Goal: Information Seeking & Learning: Learn about a topic

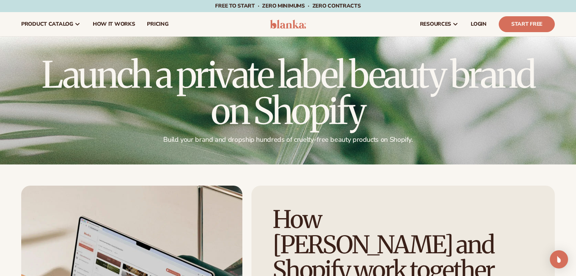
scroll to position [1098, 0]
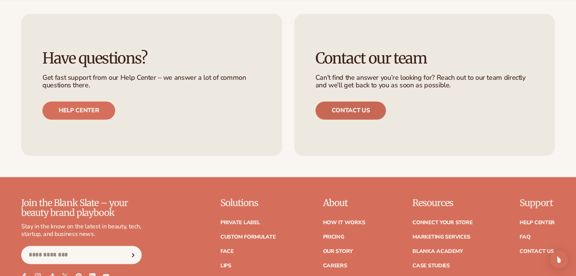
click at [346, 101] on link "Contact us" at bounding box center [350, 110] width 71 height 18
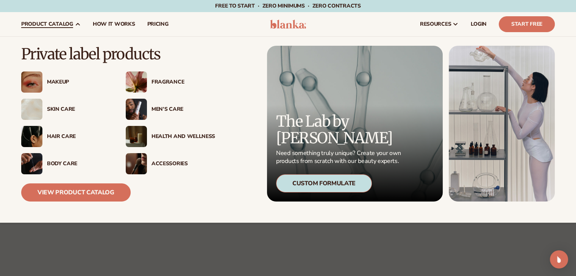
click at [136, 108] on img at bounding box center [136, 109] width 21 height 21
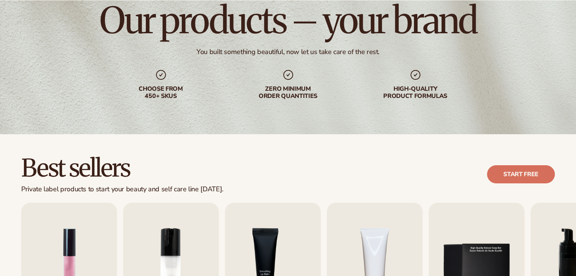
scroll to position [227, 0]
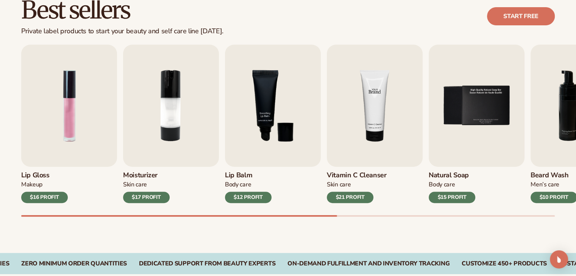
click at [375, 103] on img "4 / 9" at bounding box center [375, 106] width 96 height 122
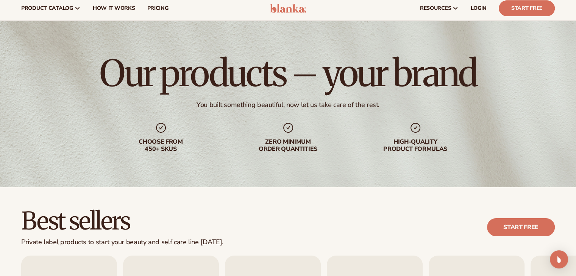
scroll to position [0, 0]
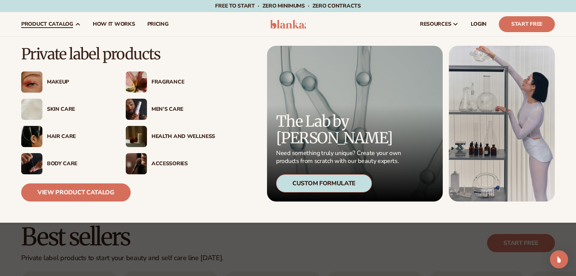
click at [51, 82] on div "Makeup" at bounding box center [79, 82] width 64 height 6
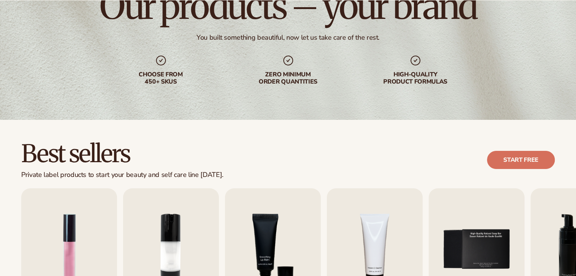
scroll to position [227, 0]
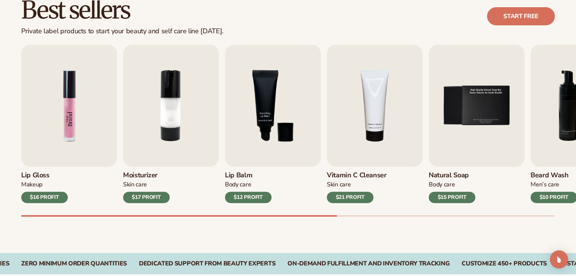
click at [69, 116] on img "1 / 9" at bounding box center [69, 106] width 96 height 122
click at [49, 194] on div "$16 PROFIT" at bounding box center [44, 197] width 47 height 11
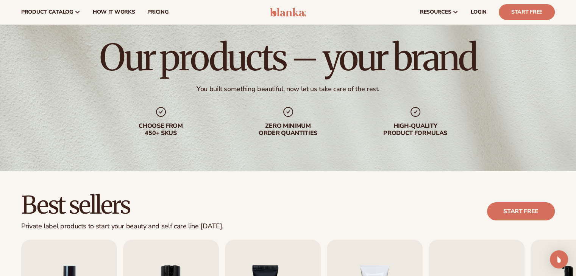
scroll to position [0, 0]
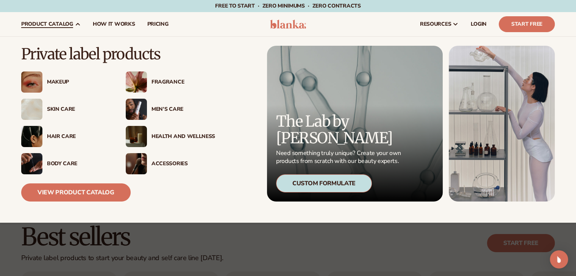
click at [141, 85] on img at bounding box center [136, 82] width 21 height 21
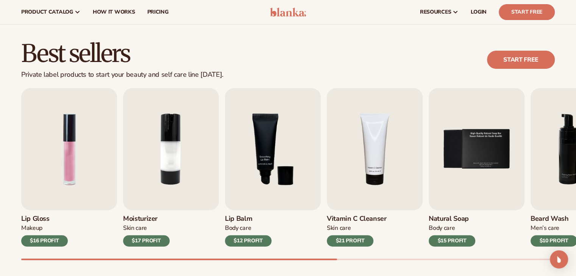
scroll to position [38, 0]
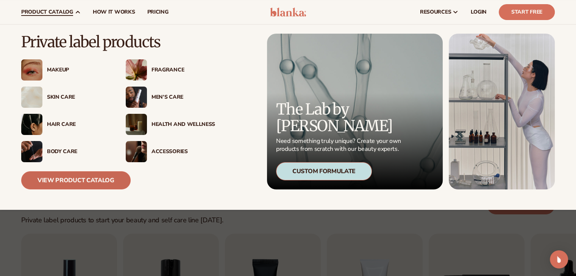
click at [69, 179] on link "View Product Catalog" at bounding box center [75, 180] width 109 height 18
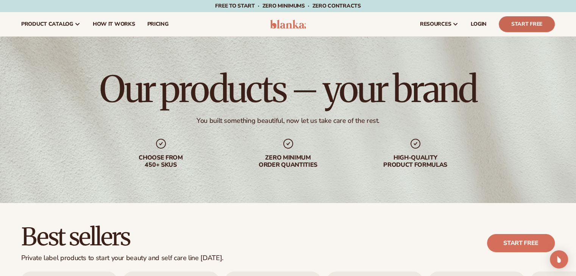
click at [520, 20] on link "Start Free" at bounding box center [527, 24] width 56 height 16
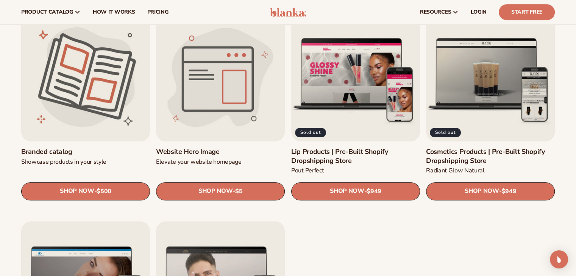
scroll to position [833, 0]
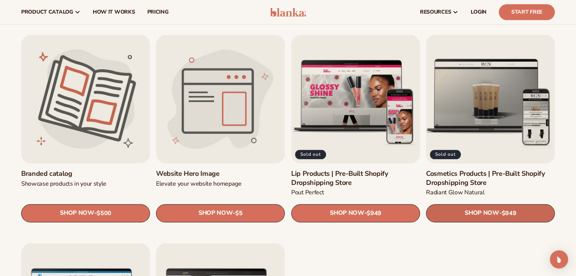
click at [461, 211] on link "SHOP NOW - Regular price $949 Sale price $949 Regular price Unit price / per" at bounding box center [490, 213] width 129 height 18
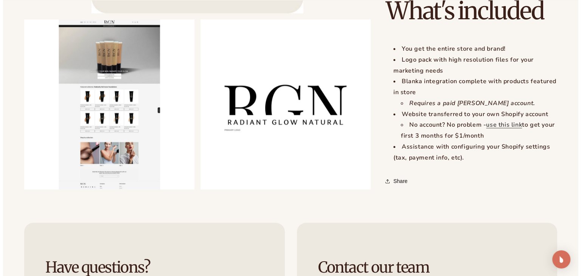
scroll to position [757, 0]
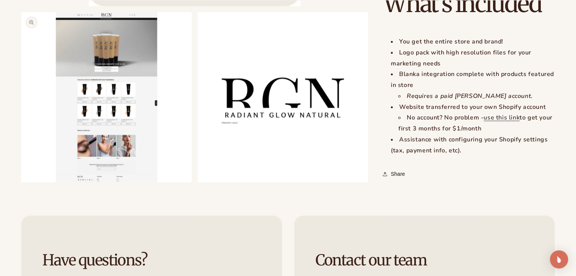
click at [21, 182] on button "Open media 2 in modal" at bounding box center [21, 182] width 0 height 0
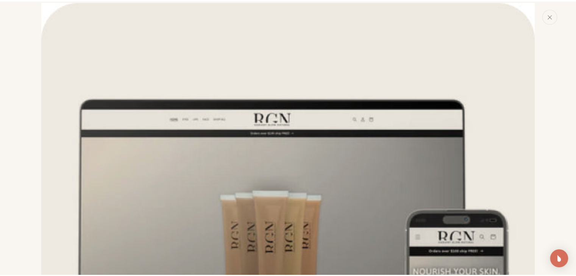
scroll to position [0, 0]
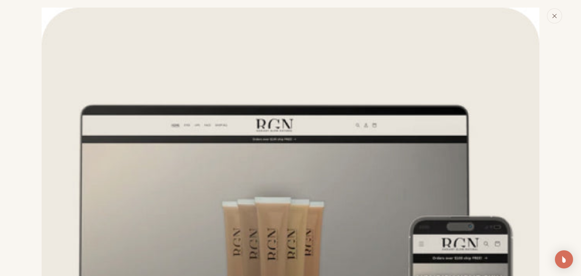
click at [560, 22] on button "Close" at bounding box center [554, 15] width 15 height 15
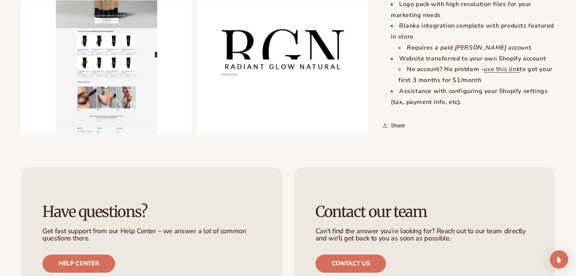
scroll to position [984, 0]
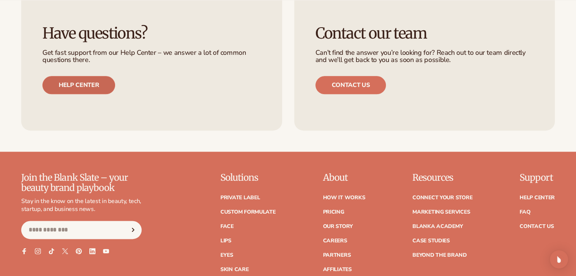
click at [94, 83] on link "Help center" at bounding box center [78, 85] width 73 height 18
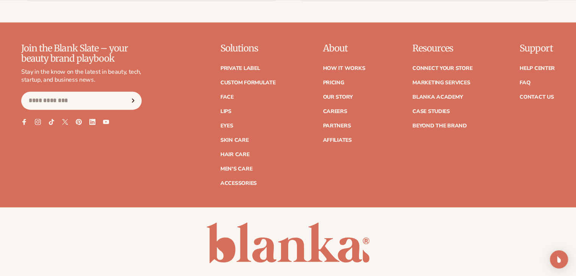
scroll to position [1136, 0]
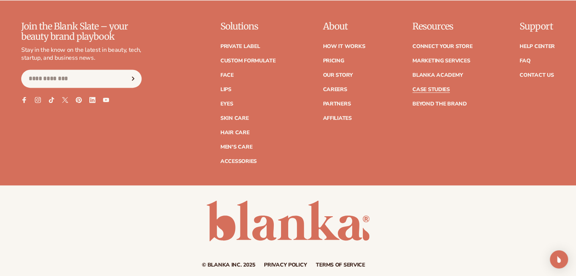
click at [433, 87] on link "Case Studies" at bounding box center [430, 89] width 37 height 5
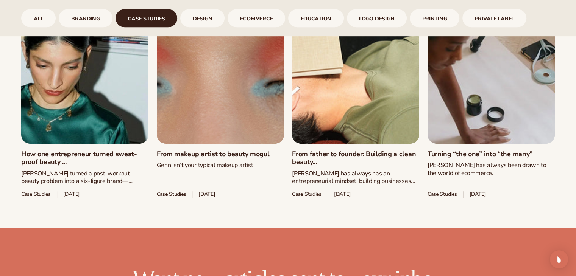
scroll to position [437, 0]
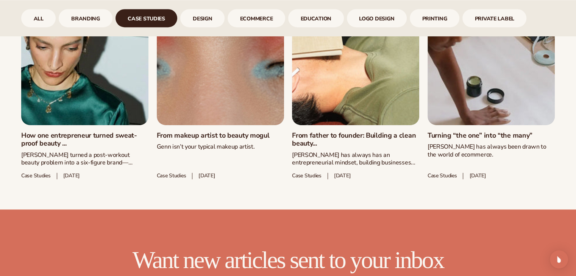
click at [227, 132] on link "From makeup artist to beauty mogul" at bounding box center [220, 136] width 127 height 8
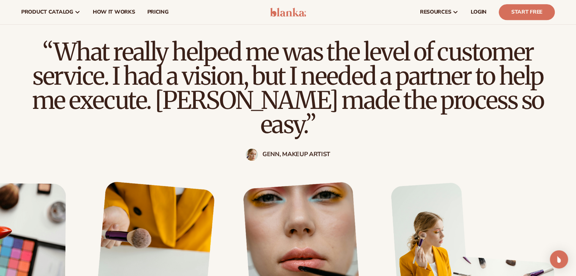
scroll to position [643, 0]
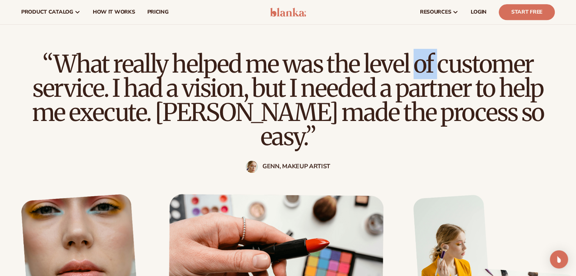
drag, startPoint x: 245, startPoint y: 50, endPoint x: 282, endPoint y: 60, distance: 37.6
click at [282, 60] on h2 "“What really helped me was the level of customer service. I had a vision, but I…" at bounding box center [287, 100] width 515 height 97
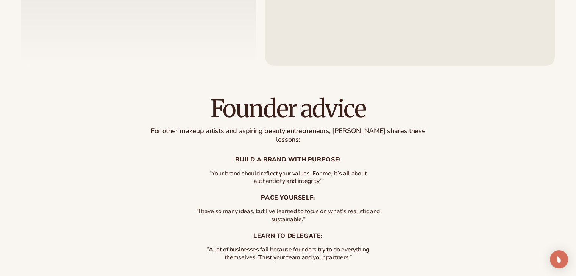
scroll to position [1703, 0]
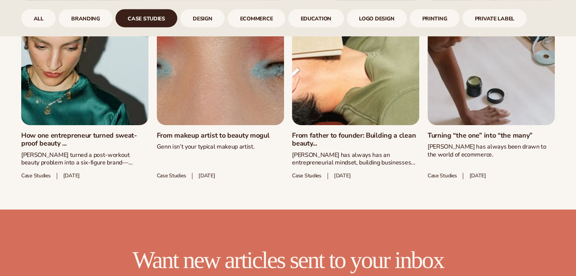
scroll to position [435, 0]
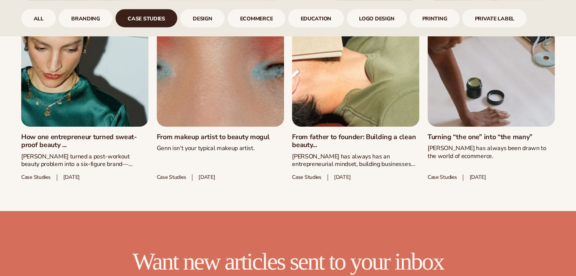
click at [118, 133] on link "How one entrepreneur turned sweat-proof beauty ..." at bounding box center [84, 141] width 127 height 16
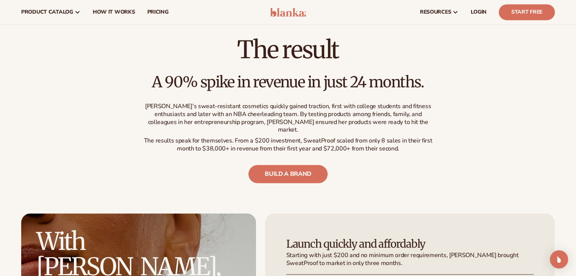
scroll to position [1136, 0]
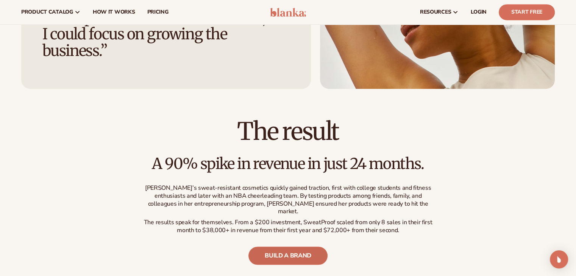
click at [282, 247] on link "build a brand" at bounding box center [287, 256] width 79 height 18
